Goal: Check status: Check status

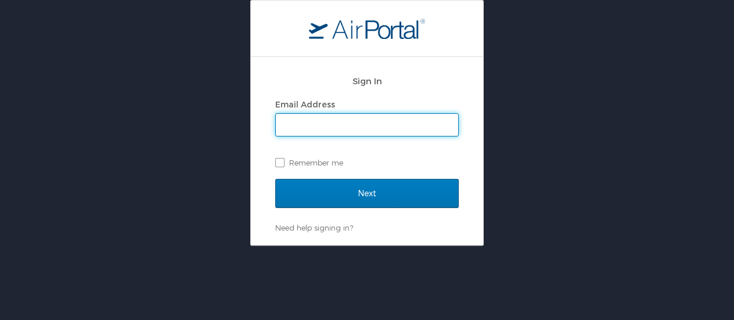
click at [336, 99] on div "Email Address" at bounding box center [366, 116] width 183 height 41
type input "[PERSON_NAME][EMAIL_ADDRESS][PERSON_NAME][DOMAIN_NAME]"
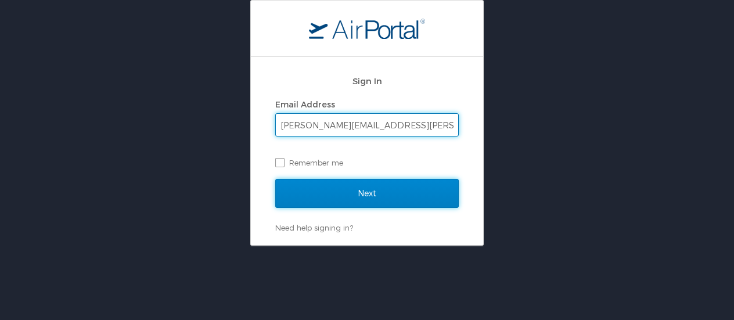
click at [384, 192] on input "Next" at bounding box center [366, 193] width 183 height 29
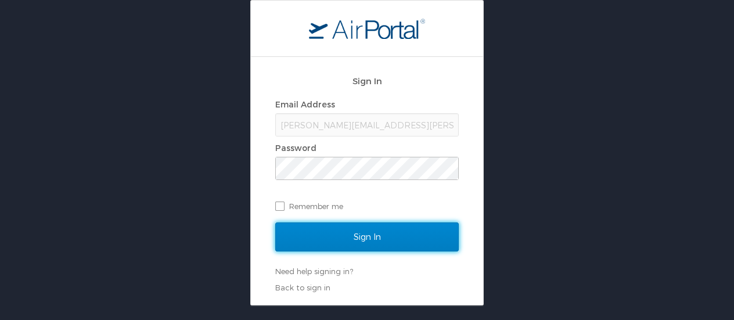
click at [302, 233] on input "Sign In" at bounding box center [366, 236] width 183 height 29
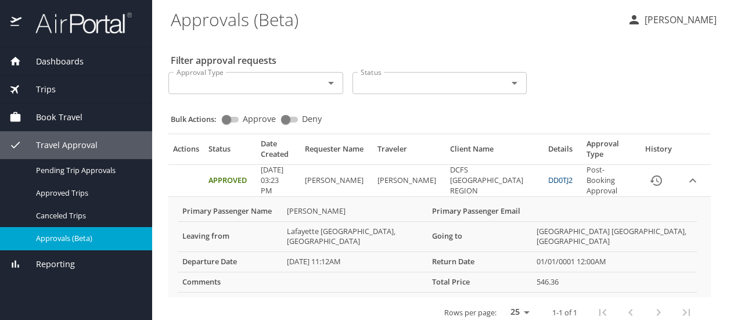
click at [331, 81] on icon "Open" at bounding box center [331, 83] width 14 height 14
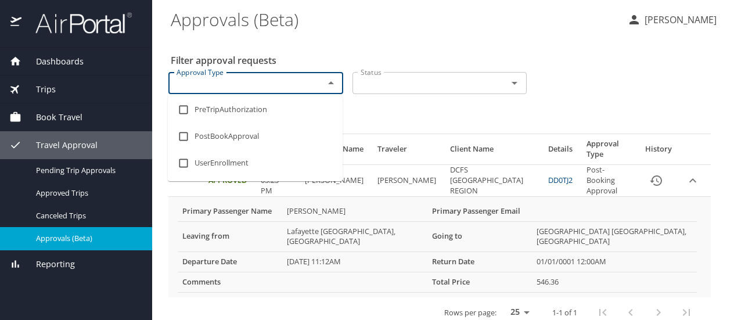
click at [331, 81] on icon "Close" at bounding box center [331, 83] width 14 height 14
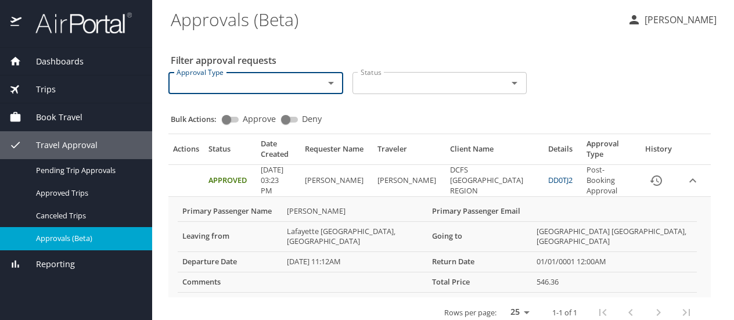
click at [509, 82] on icon "Open" at bounding box center [514, 83] width 14 height 14
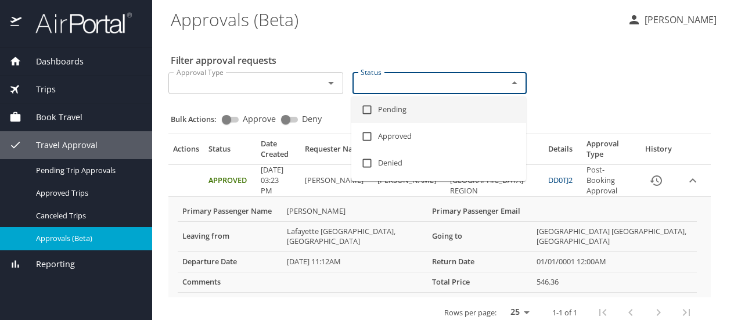
click at [409, 107] on li "Pending" at bounding box center [438, 109] width 175 height 27
checkbox input "true"
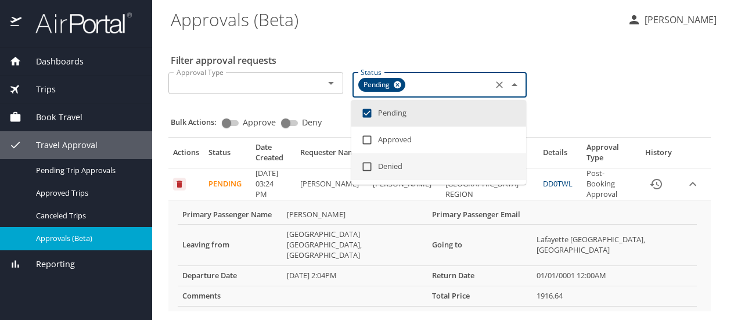
click at [659, 312] on div "Approval table" at bounding box center [644, 326] width 111 height 28
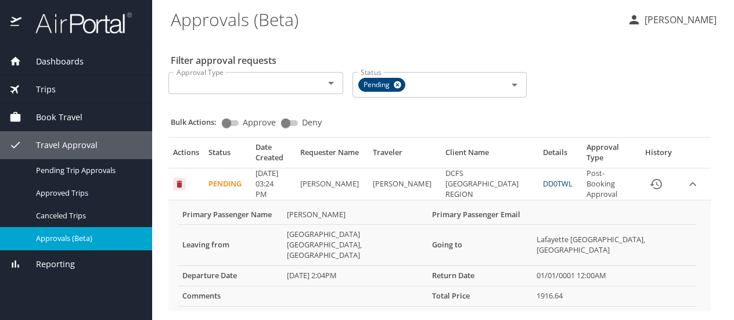
click at [660, 312] on div "Approval table" at bounding box center [644, 326] width 111 height 28
click at [72, 58] on span "Dashboards" at bounding box center [52, 61] width 62 height 13
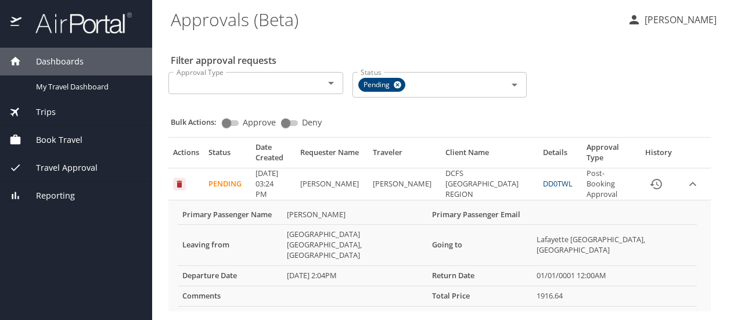
click at [674, 19] on p "DJENABA BROUSSARD" at bounding box center [678, 20] width 75 height 14
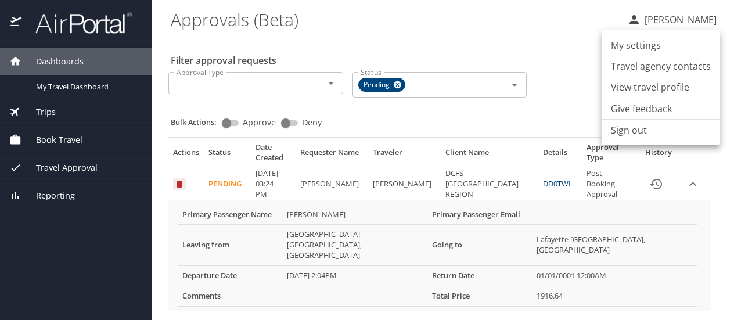
click at [624, 133] on li "Sign out" at bounding box center [660, 130] width 118 height 21
